Goal: Information Seeking & Learning: Understand process/instructions

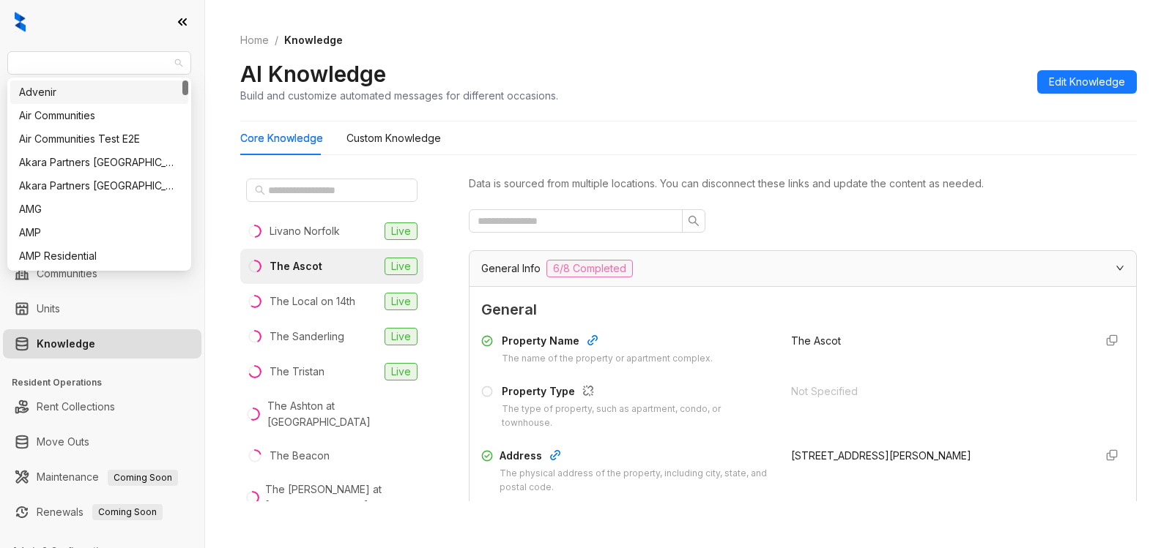
drag, startPoint x: 116, startPoint y: 61, endPoint x: 0, endPoint y: 68, distance: 115.9
click at [0, 68] on div "Gallery Residential Leasing Leads Analytics Leasing Collections Data Management…" at bounding box center [102, 274] width 204 height 548
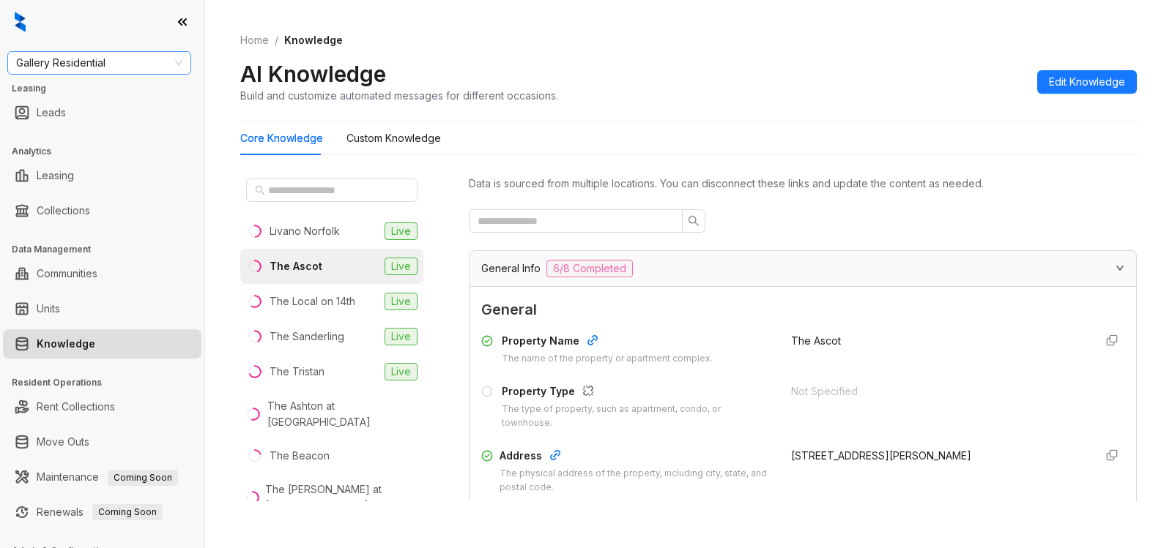
click at [100, 62] on span "Gallery Residential" at bounding box center [99, 63] width 166 height 22
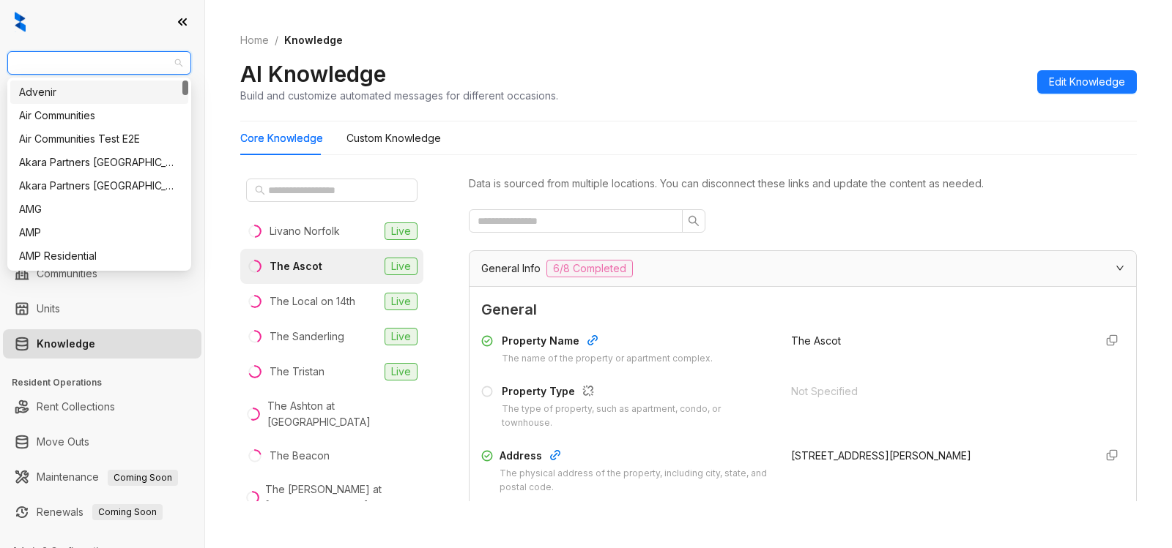
drag, startPoint x: 113, startPoint y: 60, endPoint x: 0, endPoint y: 70, distance: 113.9
click at [0, 70] on div "Gallery Residential Leasing Leads Analytics Leasing Collections Data Management…" at bounding box center [102, 274] width 204 height 548
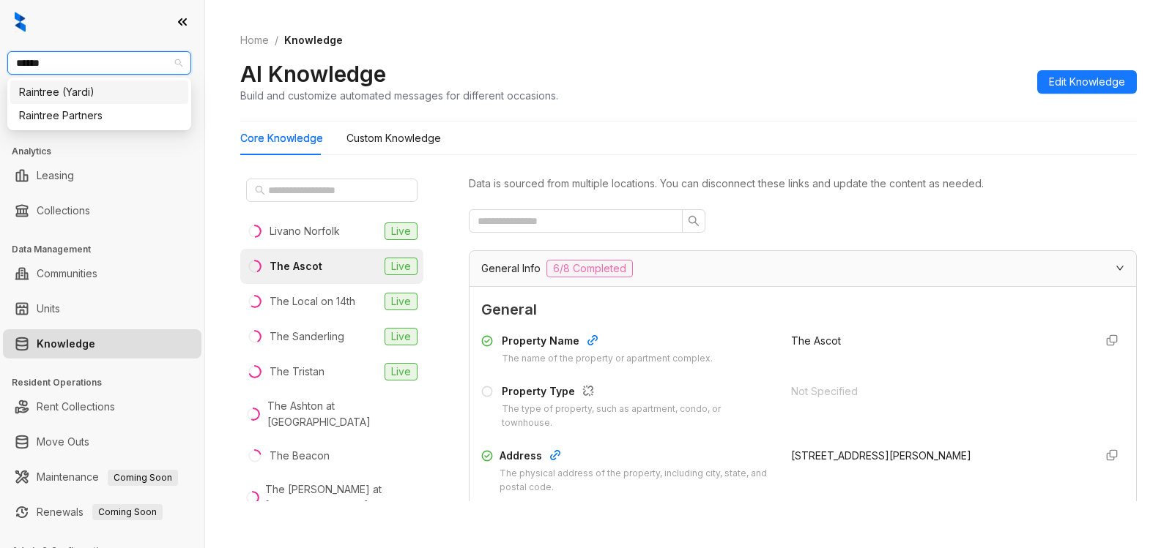
type input "*******"
click at [76, 109] on div "Raintree Partners" at bounding box center [99, 116] width 160 height 16
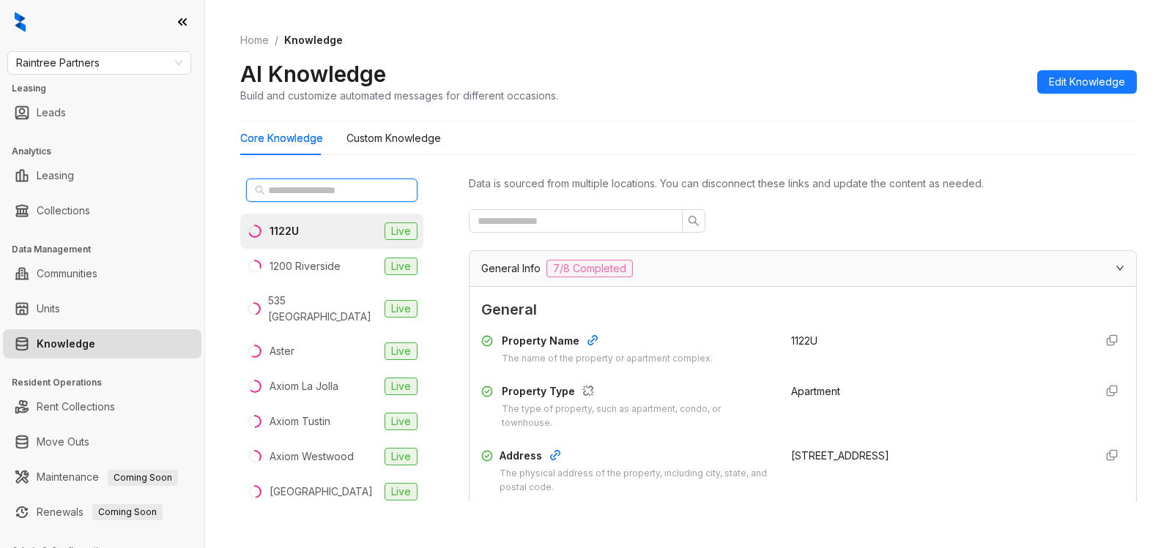
click at [341, 187] on input "text" at bounding box center [332, 190] width 129 height 16
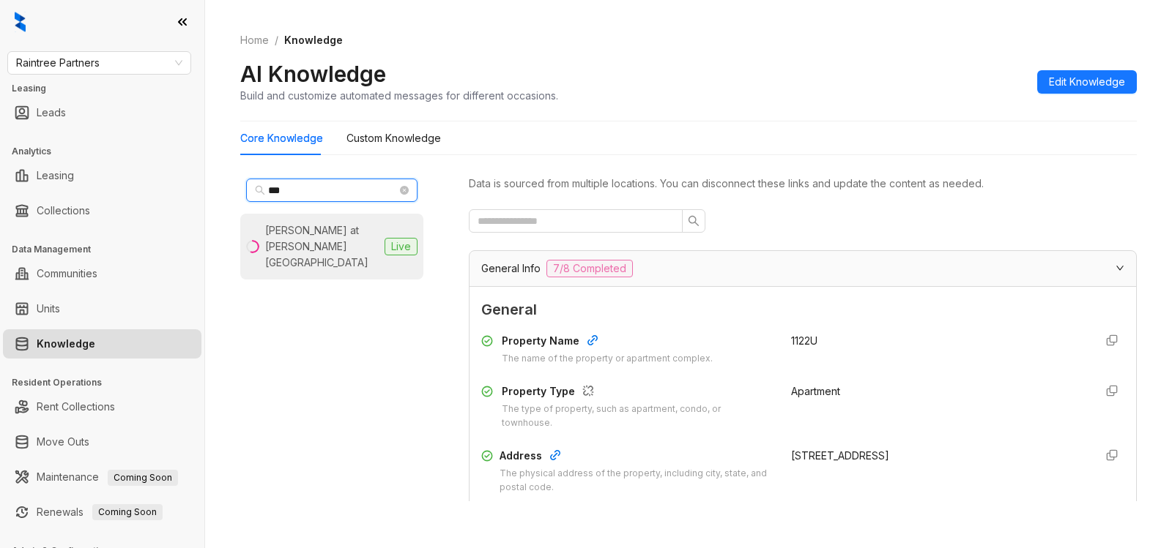
type input "***"
click at [313, 241] on div "Hensley at Corona Pointe" at bounding box center [321, 247] width 113 height 48
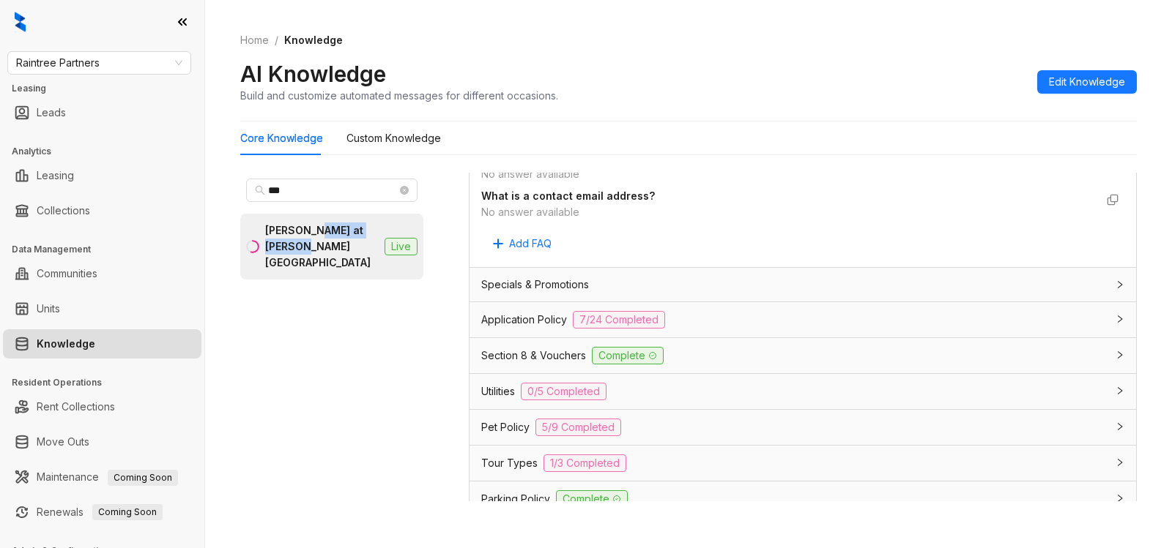
scroll to position [933, 0]
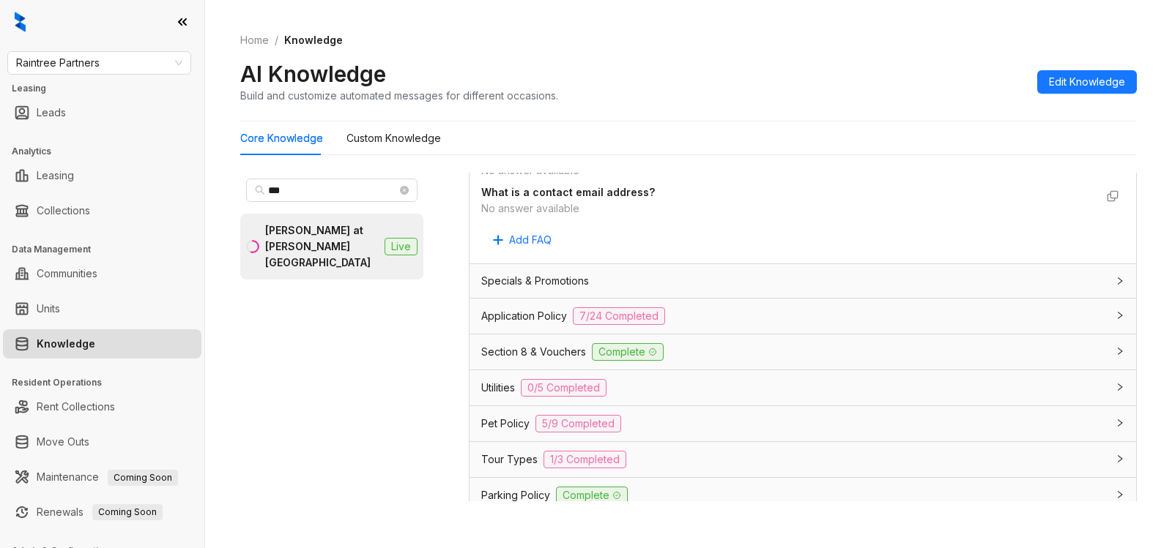
click at [521, 324] on span "Application Policy" at bounding box center [524, 316] width 86 height 16
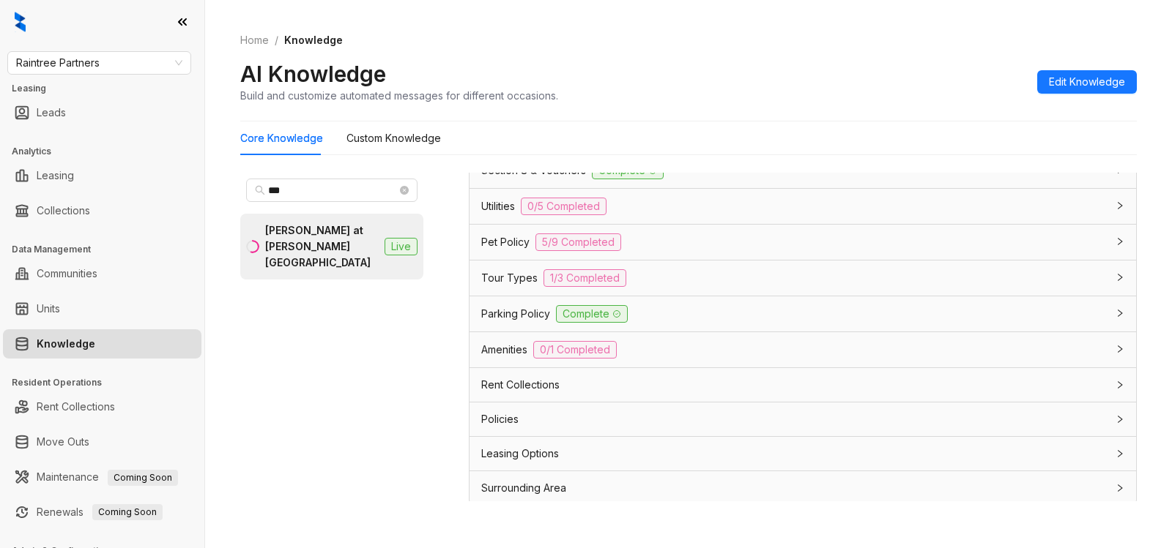
scroll to position [2898, 0]
